Goal: Navigation & Orientation: Find specific page/section

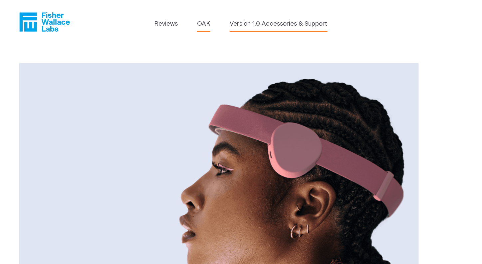
click at [235, 24] on link "Version 1.0 Accessories & Support" at bounding box center [278, 23] width 98 height 9
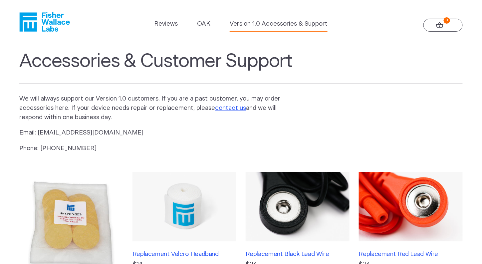
click at [191, 27] on ul "Reviews OAK Version 1.0 Accessories & Support" at bounding box center [240, 25] width 173 height 12
click at [201, 25] on link "OAK" at bounding box center [203, 23] width 13 height 9
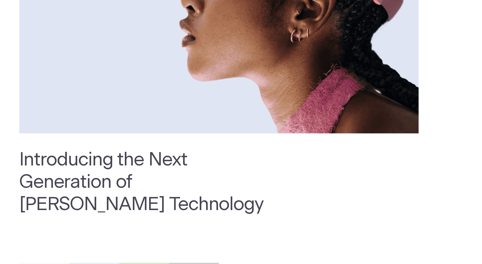
scroll to position [432, 0]
